Goal: Find specific page/section: Find specific page/section

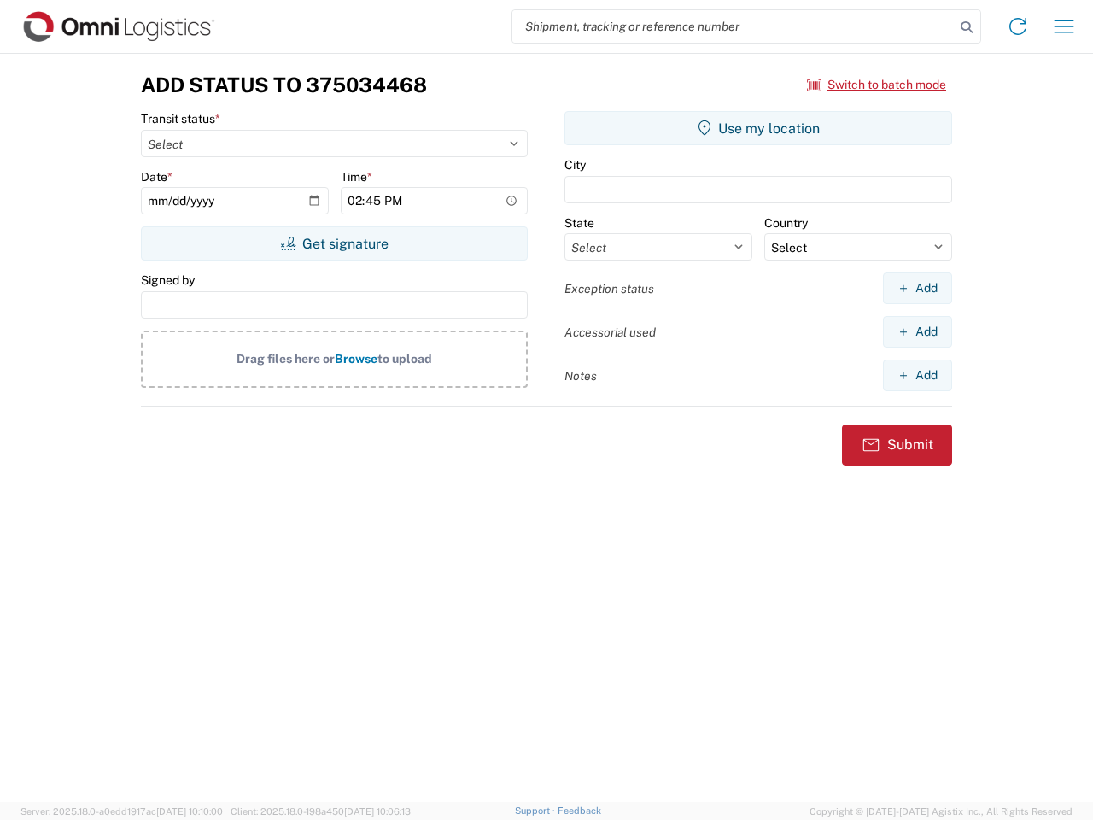
click at [733, 26] on input "search" at bounding box center [733, 26] width 442 height 32
click at [966, 27] on icon at bounding box center [966, 27] width 24 height 24
click at [1018, 26] on icon at bounding box center [1017, 26] width 27 height 27
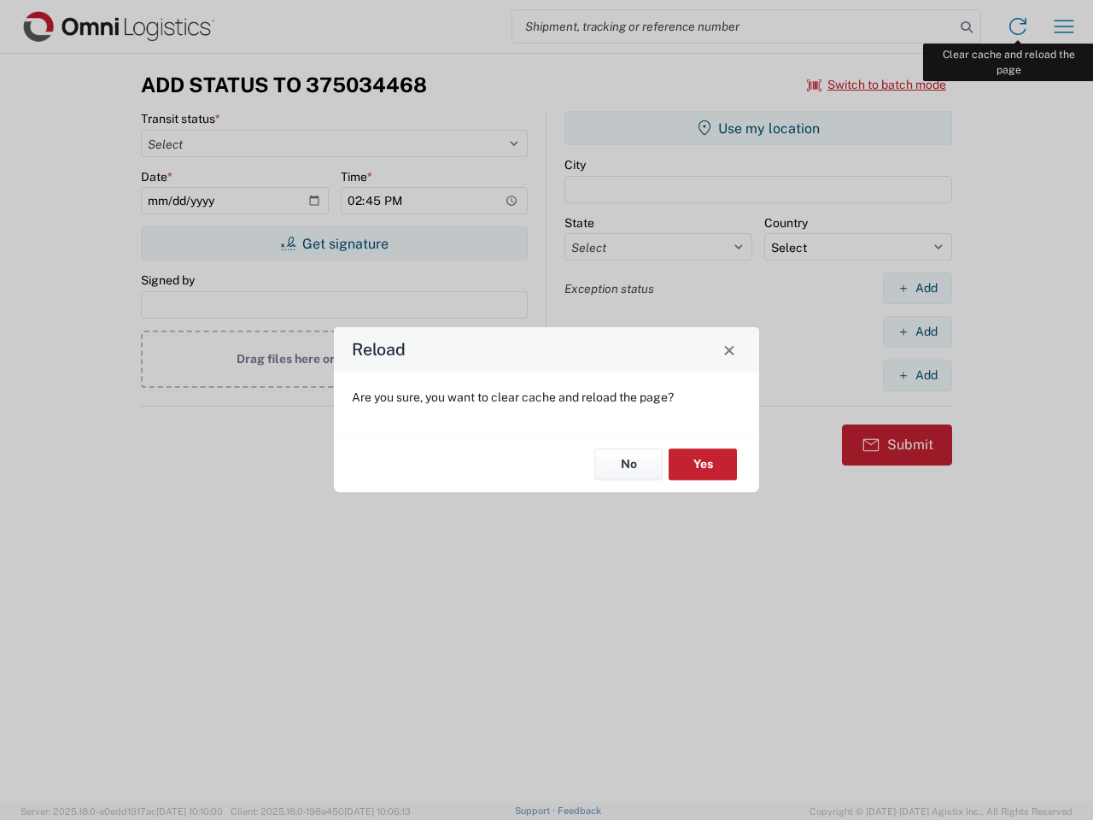
click at [1064, 26] on div "Reload Are you sure, you want to clear cache and reload the page? No Yes" at bounding box center [546, 410] width 1093 height 820
click at [877, 85] on div "Reload Are you sure, you want to clear cache and reload the page? No Yes" at bounding box center [546, 410] width 1093 height 820
click at [334, 243] on div "Reload Are you sure, you want to clear cache and reload the page? No Yes" at bounding box center [546, 410] width 1093 height 820
click at [758, 128] on div "Reload Are you sure, you want to clear cache and reload the page? No Yes" at bounding box center [546, 410] width 1093 height 820
click at [917, 288] on div "Reload Are you sure, you want to clear cache and reload the page? No Yes" at bounding box center [546, 410] width 1093 height 820
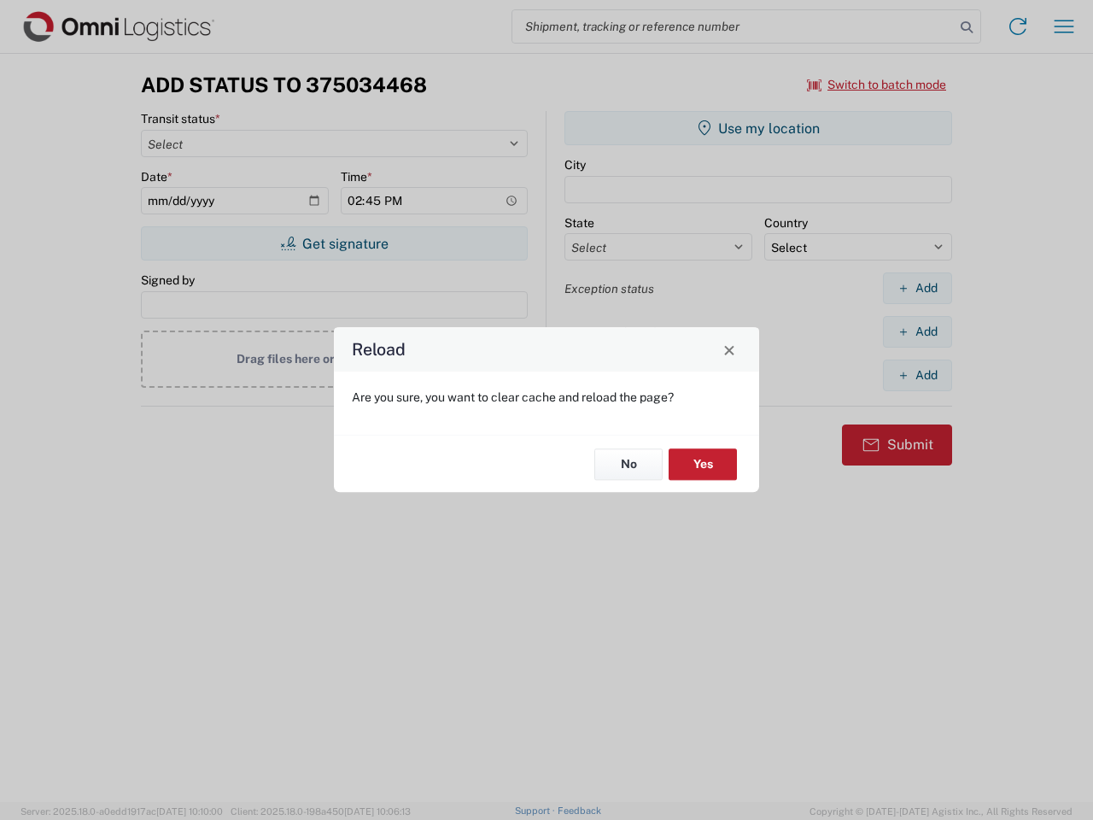
click at [917, 331] on div "Reload Are you sure, you want to clear cache and reload the page? No Yes" at bounding box center [546, 410] width 1093 height 820
click at [917, 375] on div "Reload Are you sure, you want to clear cache and reload the page? No Yes" at bounding box center [546, 410] width 1093 height 820
